Goal: Task Accomplishment & Management: Use online tool/utility

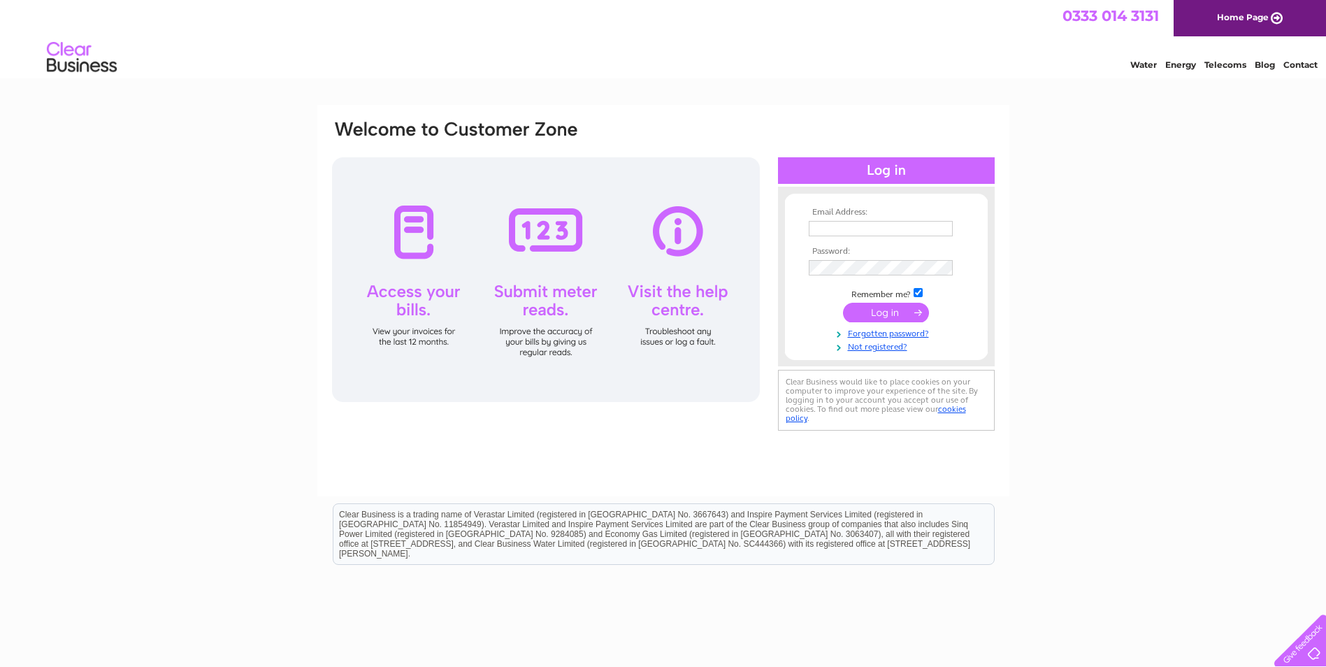
type input "laura@scottish-gallery.co.uk"
click at [886, 302] on td at bounding box center [886, 312] width 162 height 27
click at [886, 307] on input "submit" at bounding box center [886, 313] width 86 height 20
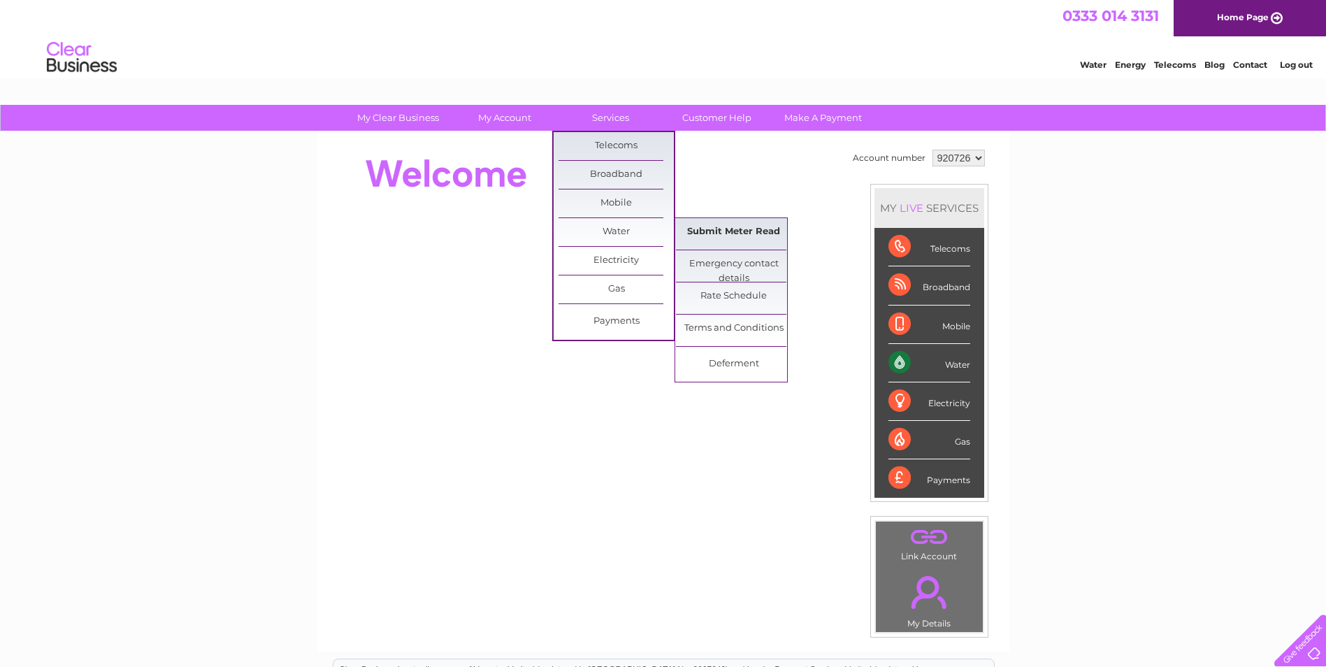
click at [733, 239] on link "Submit Meter Read" at bounding box center [733, 232] width 115 height 28
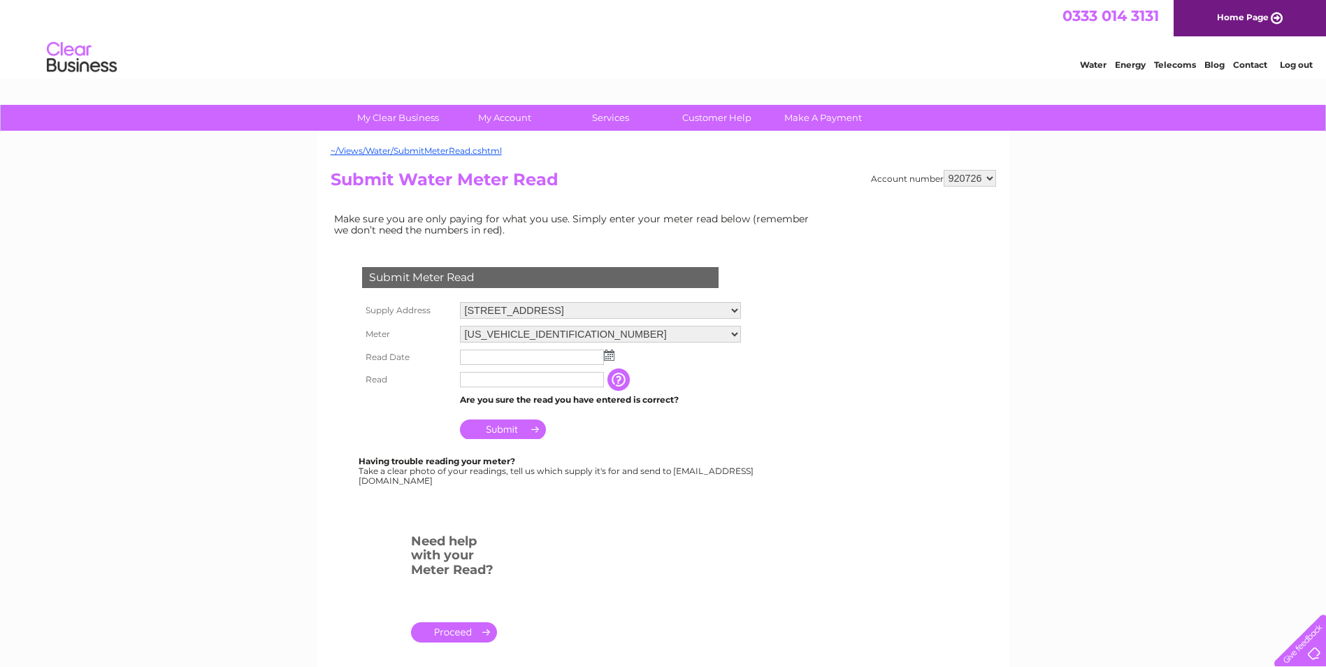
click at [610, 356] on img at bounding box center [609, 354] width 10 height 11
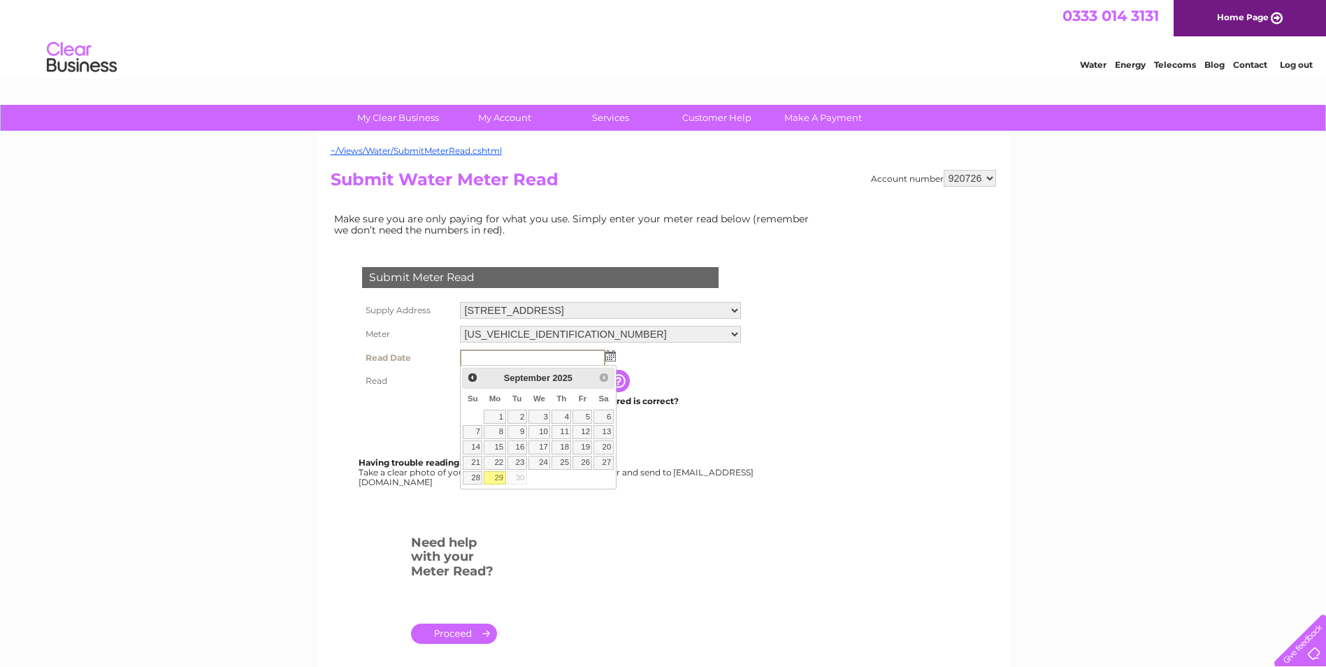
click at [503, 480] on link "29" at bounding box center [495, 478] width 22 height 14
type input "2025/09/29"
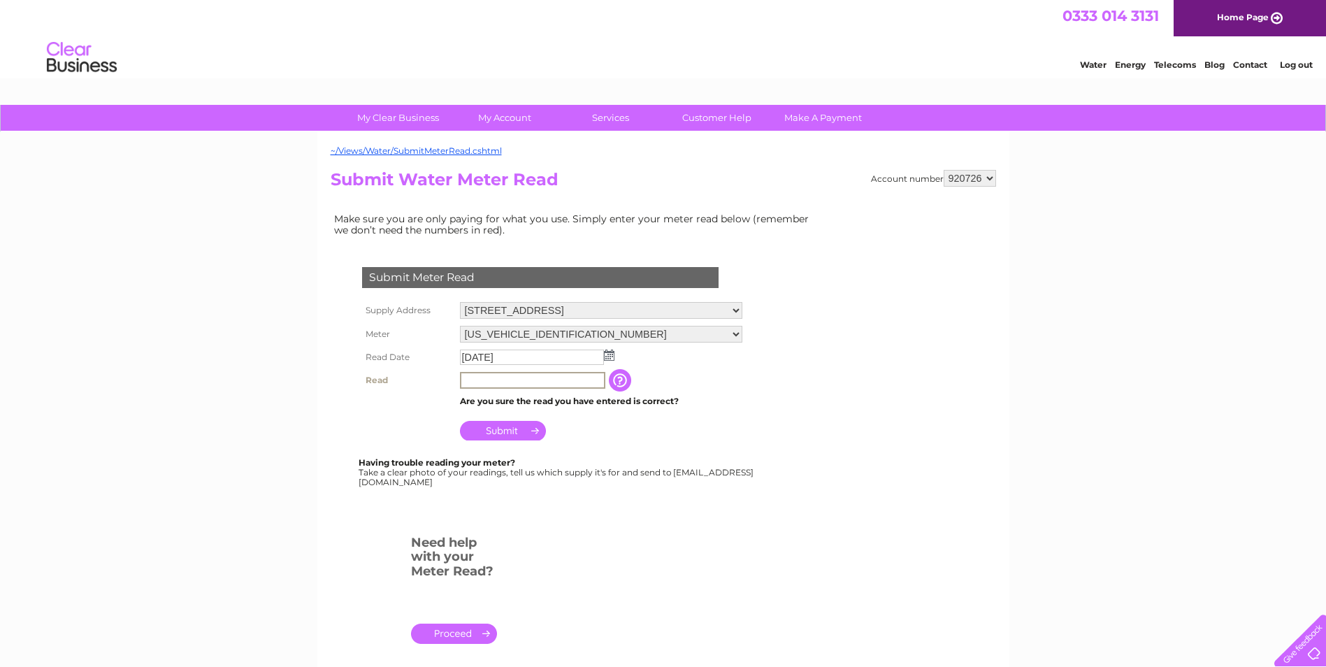
click at [507, 384] on input "text" at bounding box center [532, 380] width 145 height 17
type input "5"
click at [622, 384] on input "button" at bounding box center [619, 379] width 25 height 22
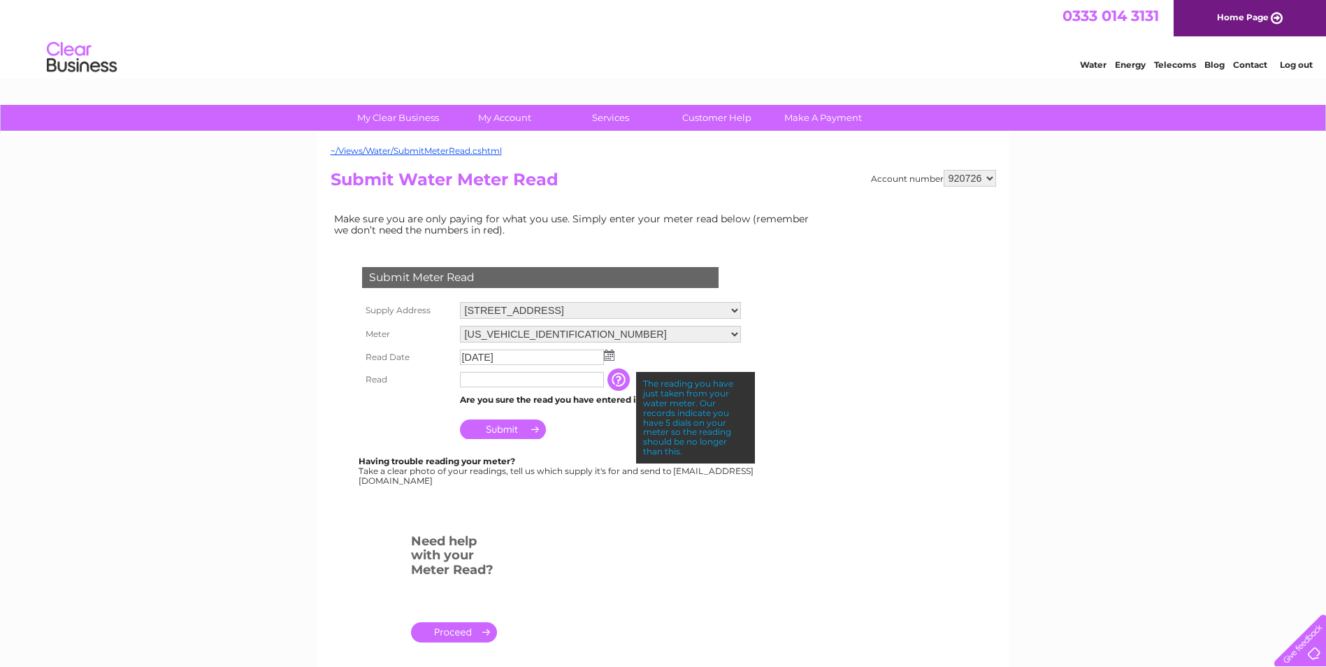
click at [579, 387] on input "text" at bounding box center [532, 379] width 144 height 15
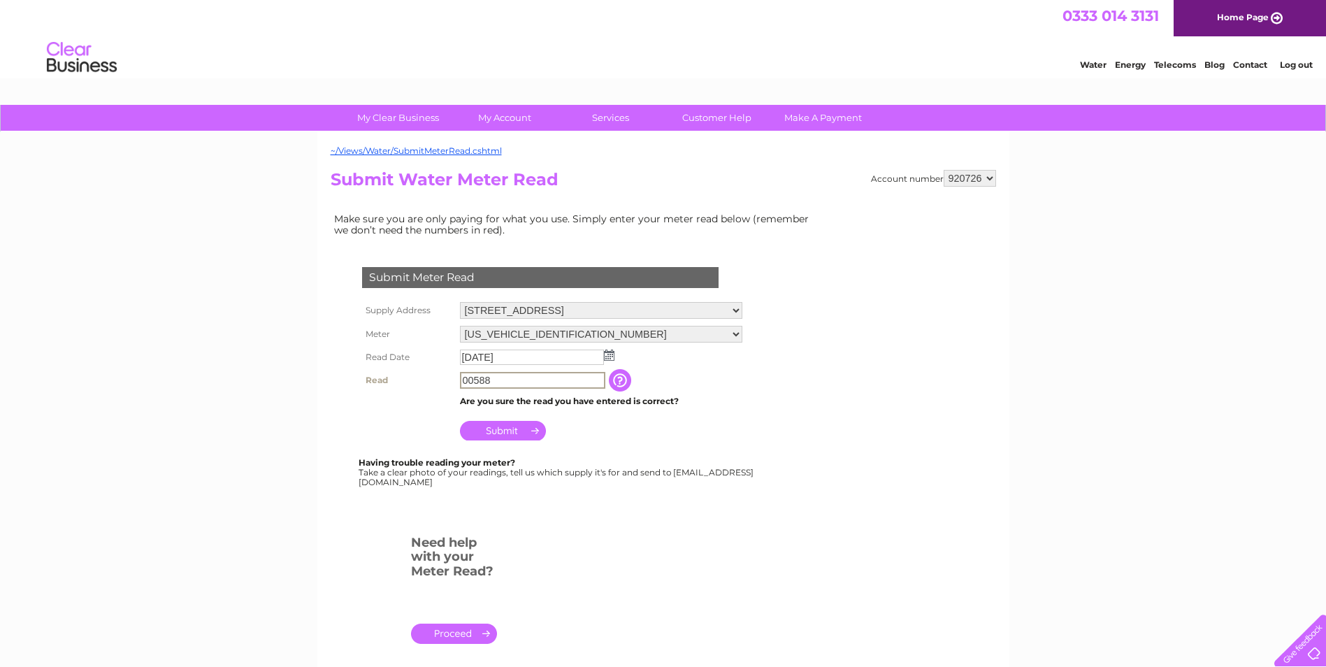
type input "00588"
click at [514, 426] on input "Submit" at bounding box center [503, 431] width 86 height 20
